Goal: Task Accomplishment & Management: Use online tool/utility

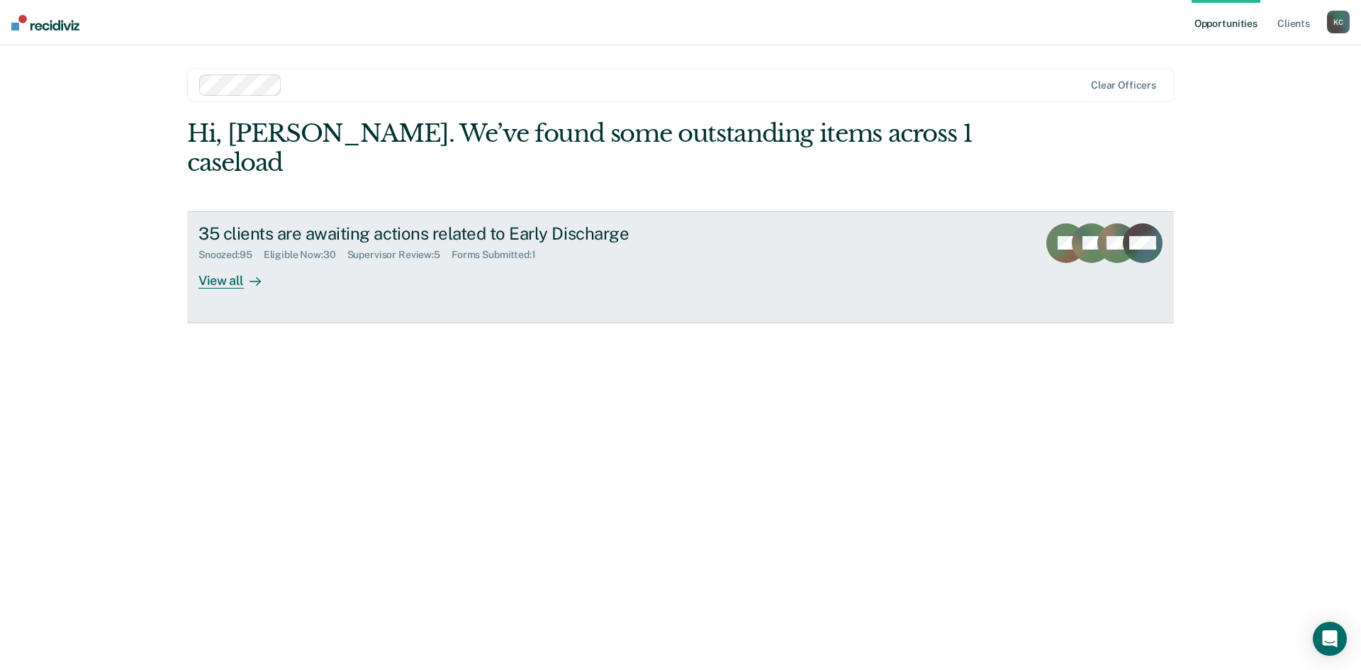
click at [241, 261] on div "View all" at bounding box center [237, 275] width 79 height 28
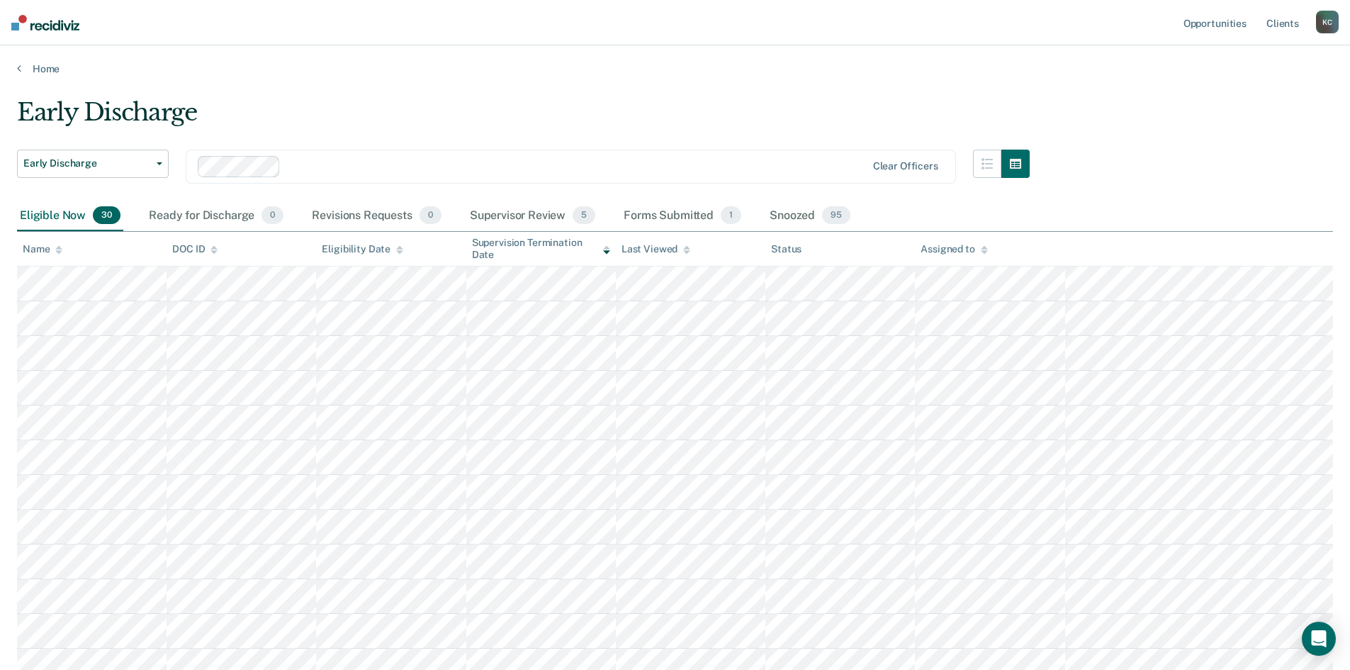
click at [606, 251] on icon at bounding box center [606, 252] width 7 height 4
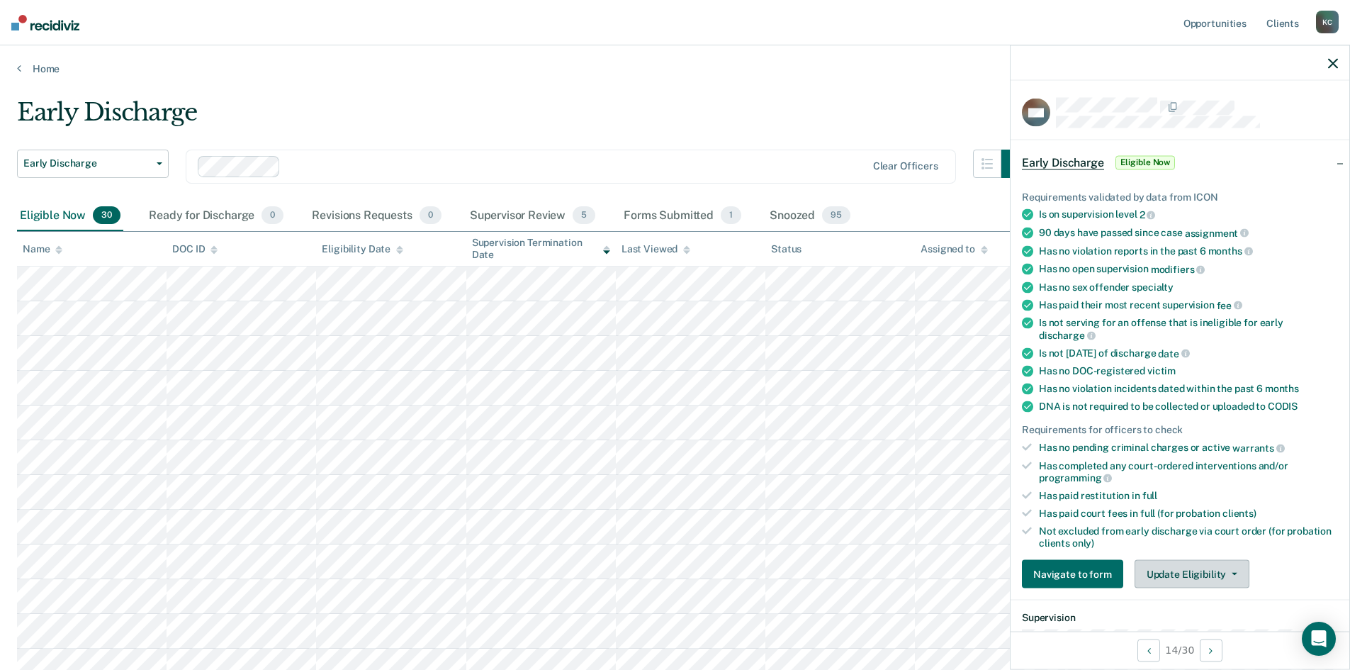
click at [1167, 565] on button "Update Eligibility" at bounding box center [1192, 574] width 115 height 28
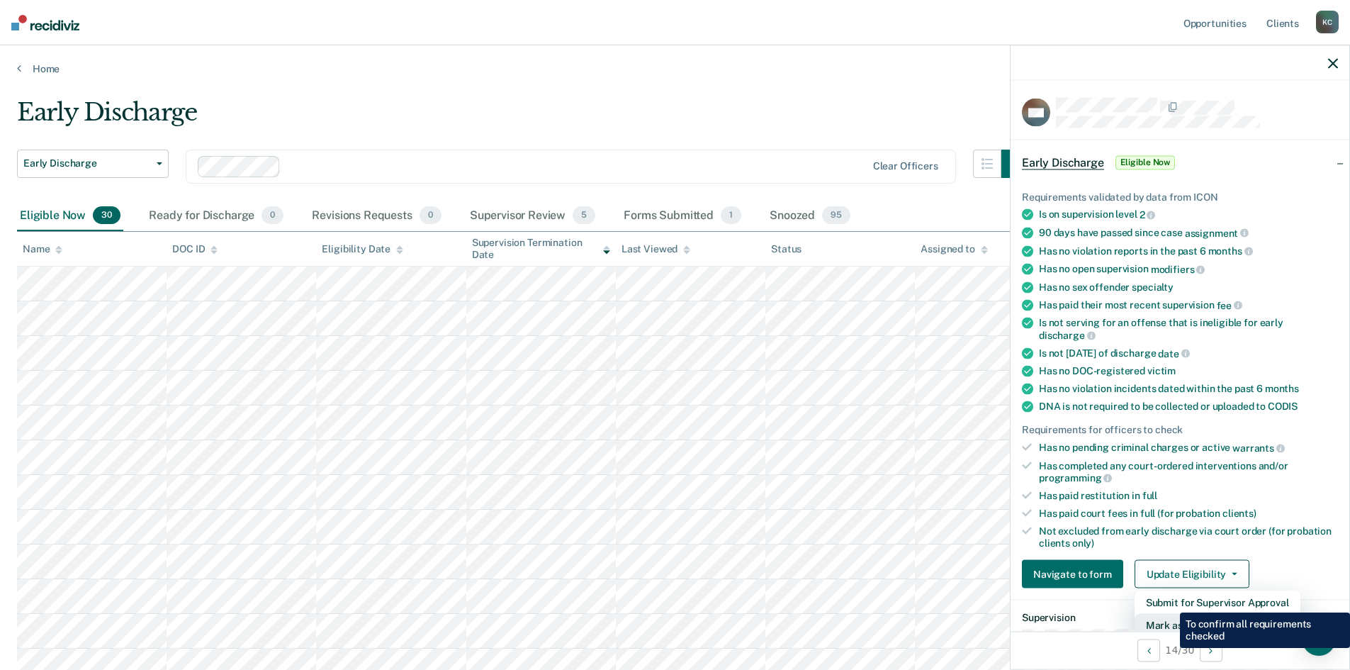
scroll to position [4, 0]
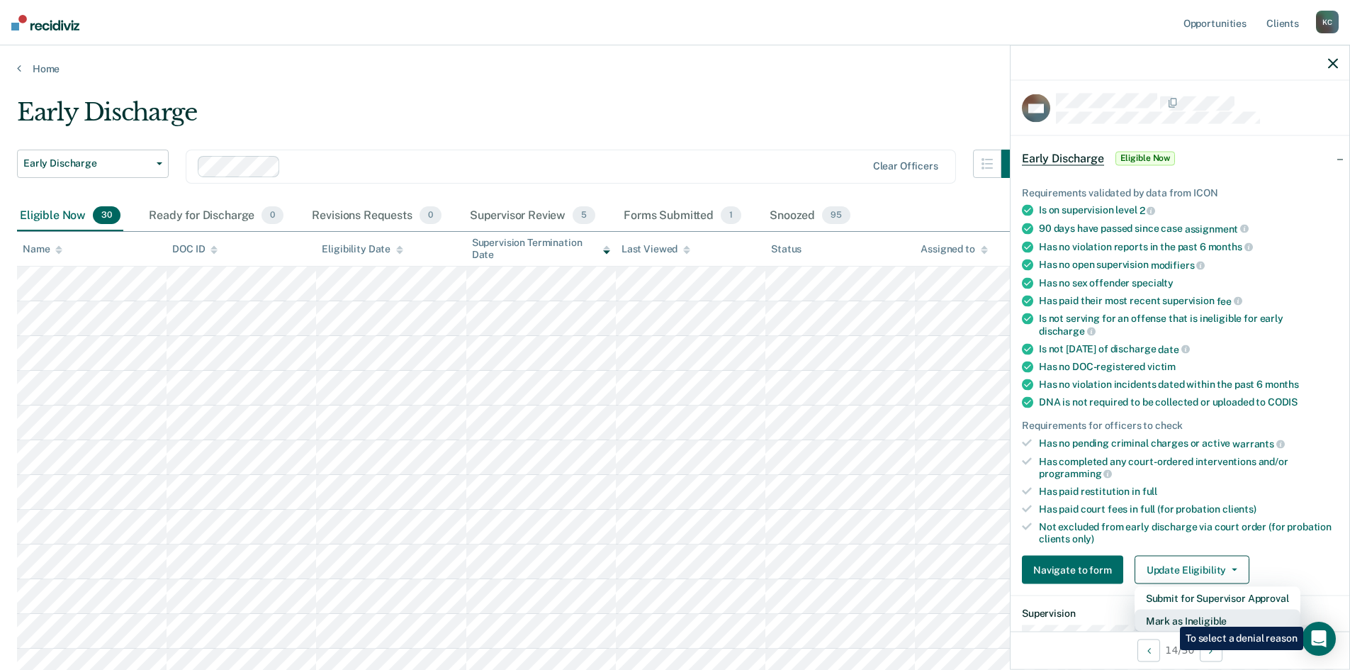
click at [1169, 616] on button "Mark as Ineligible" at bounding box center [1218, 620] width 166 height 23
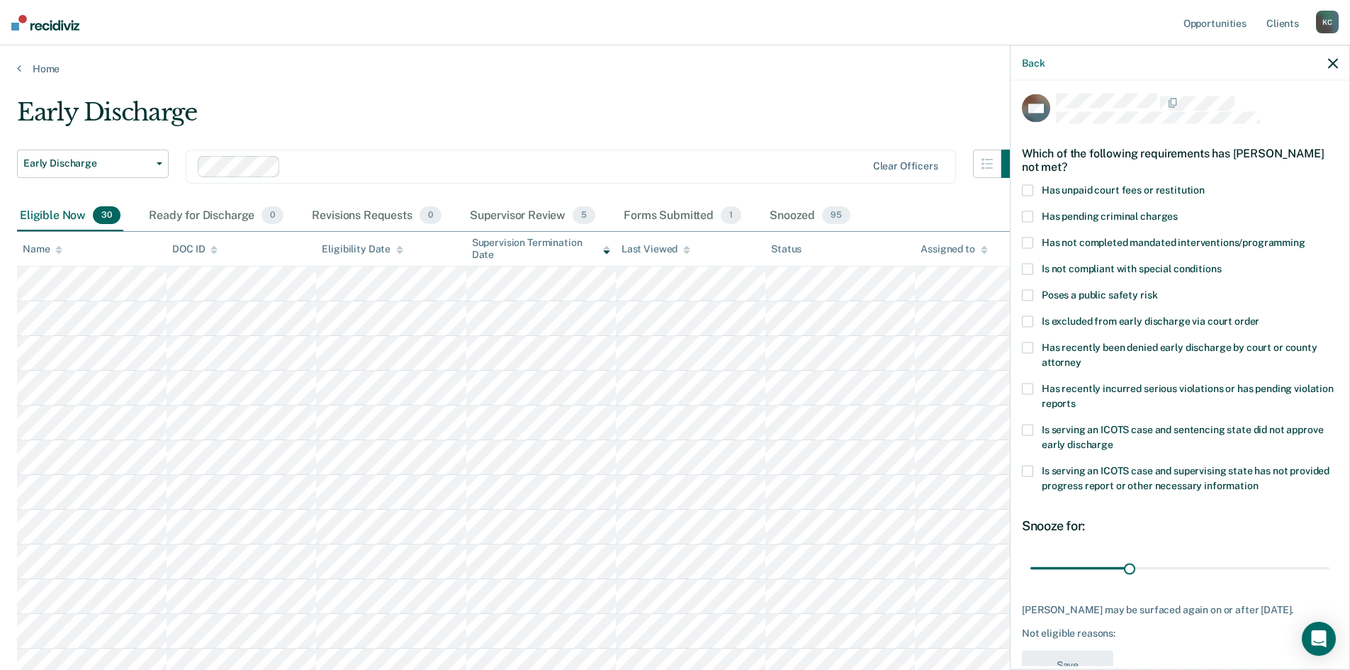
click at [1027, 192] on span at bounding box center [1027, 190] width 11 height 11
click at [1033, 240] on label "Has not completed mandated interventions/programming" at bounding box center [1180, 244] width 316 height 15
drag, startPoint x: 1128, startPoint y: 563, endPoint x: 1194, endPoint y: 565, distance: 66.6
type input "52"
click at [1194, 565] on input "range" at bounding box center [1179, 568] width 299 height 25
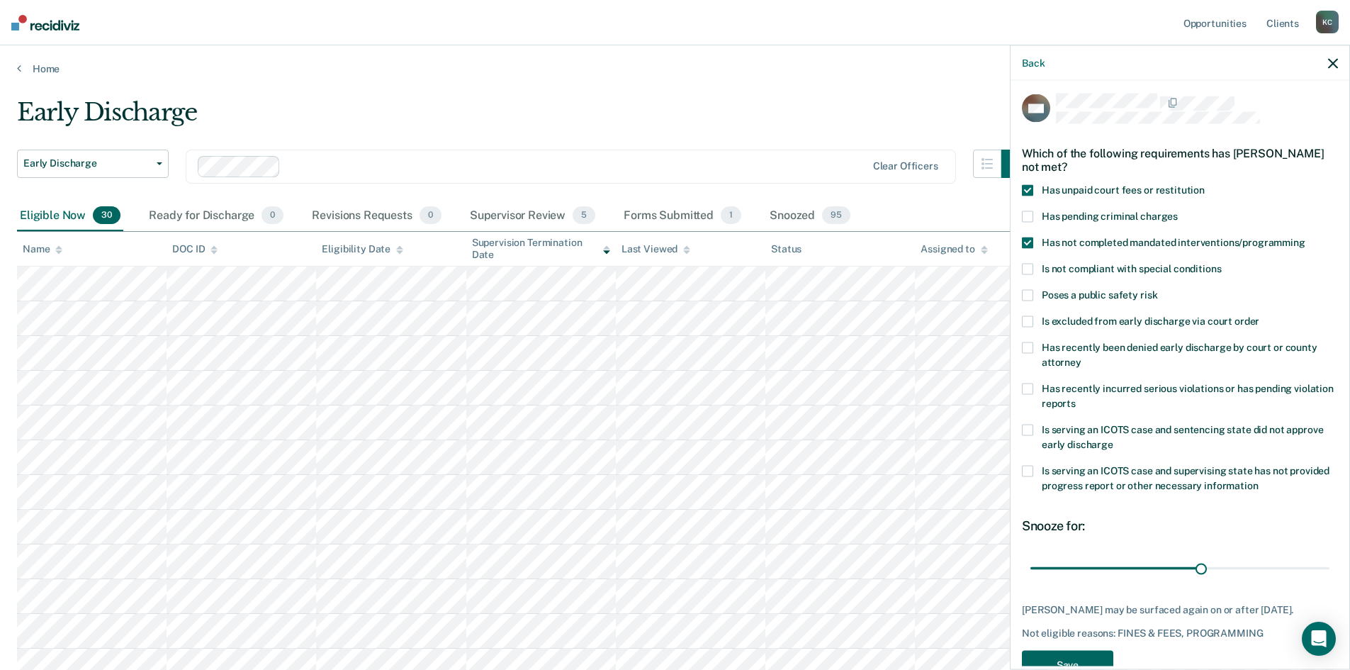
click at [1094, 662] on button "Save" at bounding box center [1067, 665] width 91 height 29
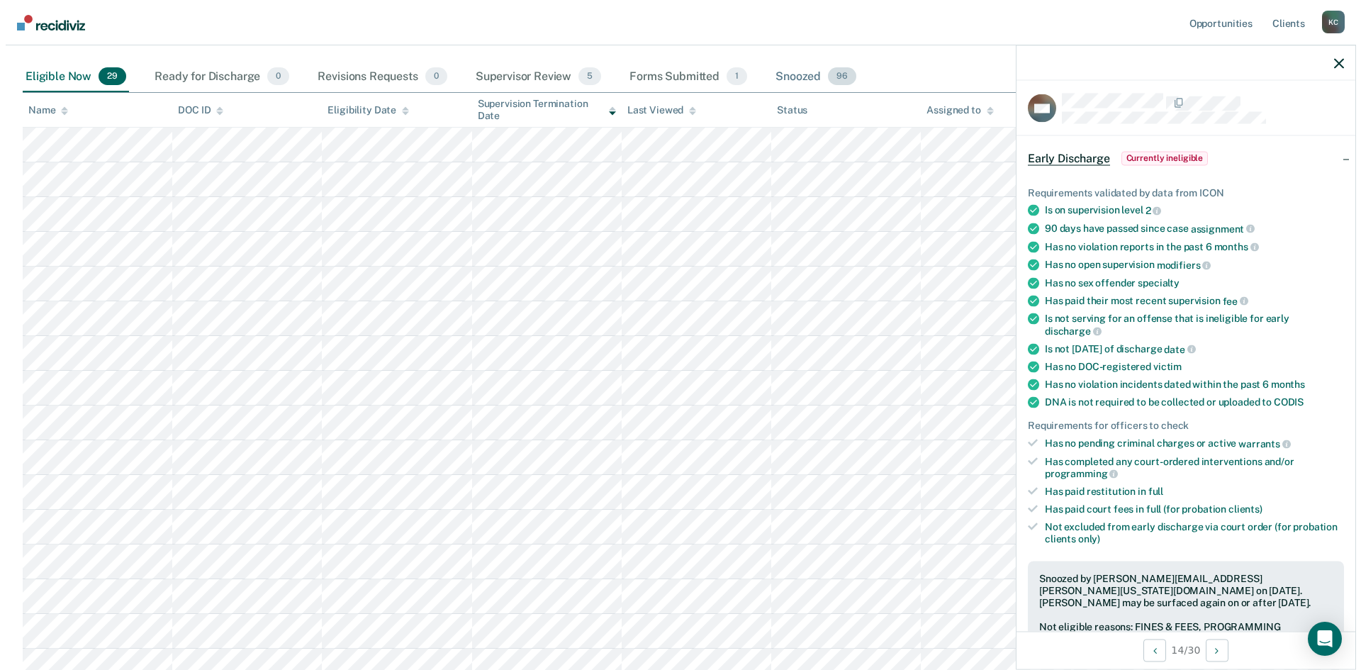
scroll to position [0, 0]
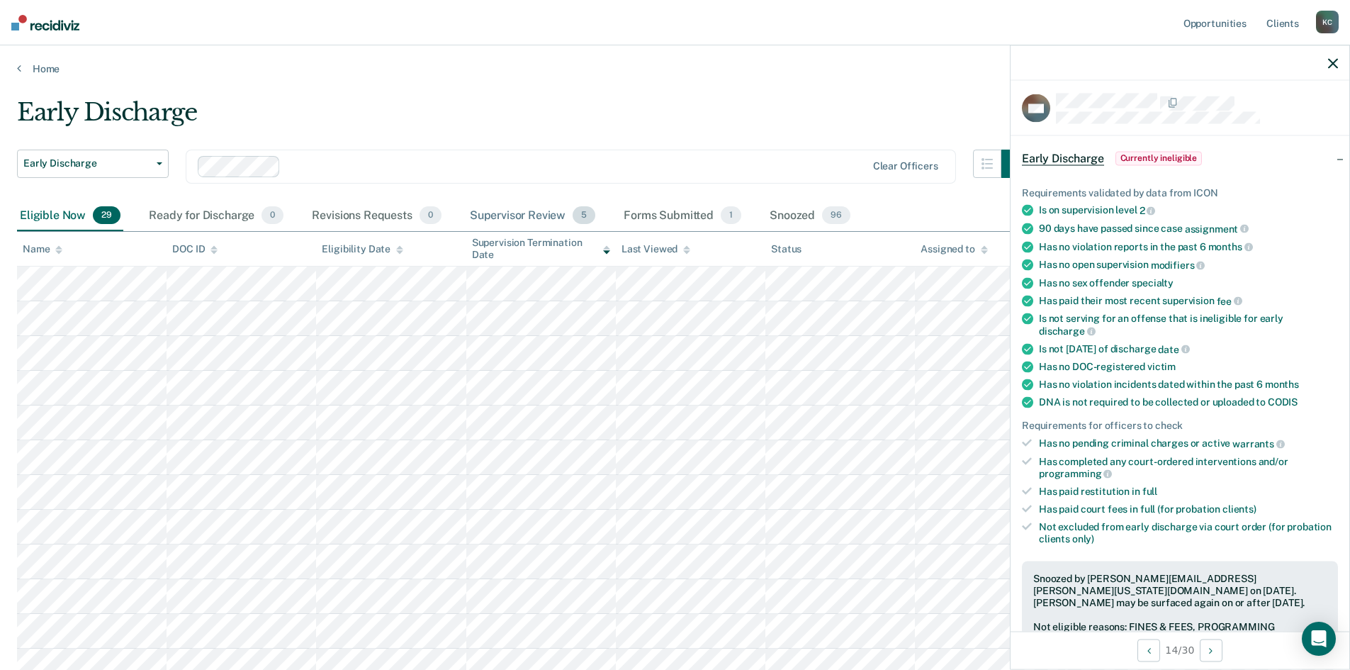
click at [533, 218] on div "Supervisor Review 5" at bounding box center [533, 216] width 132 height 31
